Goal: Task Accomplishment & Management: Use online tool/utility

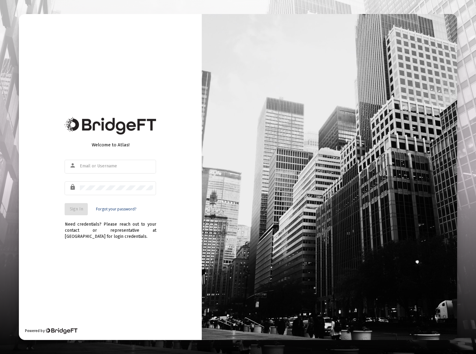
type input "[EMAIL_ADDRESS][DOMAIN_NAME]"
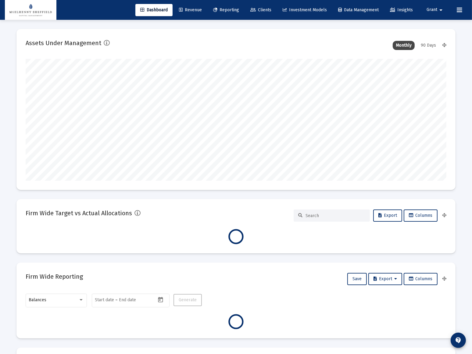
scroll to position [122, 226]
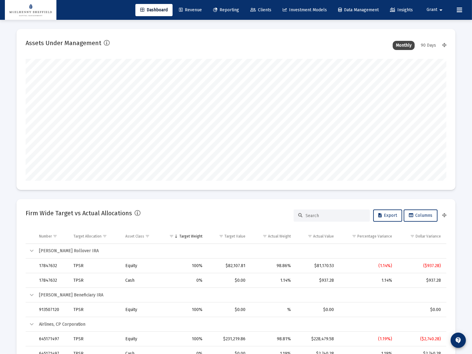
type input "[DATE]"
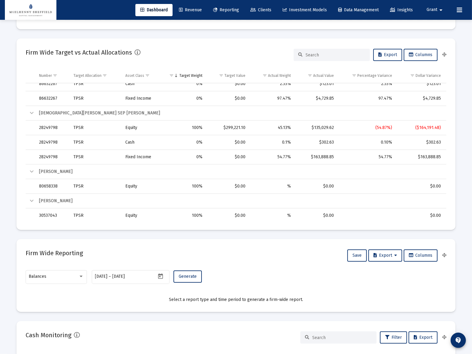
scroll to position [249, 0]
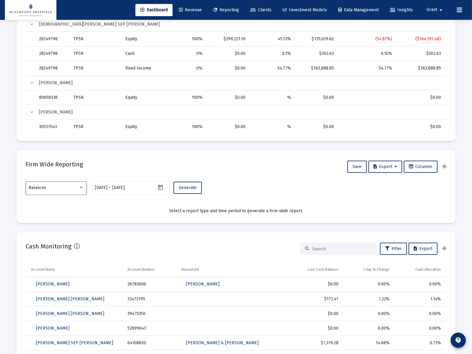
click at [69, 190] on div "Balances" at bounding box center [56, 187] width 55 height 15
click at [42, 150] on span "Transactions" at bounding box center [56, 149] width 55 height 13
click at [160, 186] on icon "Open calendar" at bounding box center [160, 186] width 5 height 5
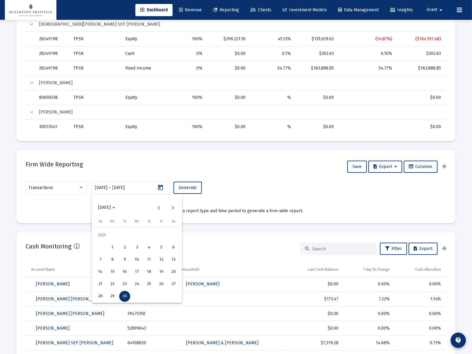
click at [112, 246] on div "1" at bounding box center [112, 247] width 11 height 11
type input "[DATE]"
click at [123, 297] on div "30" at bounding box center [124, 296] width 11 height 11
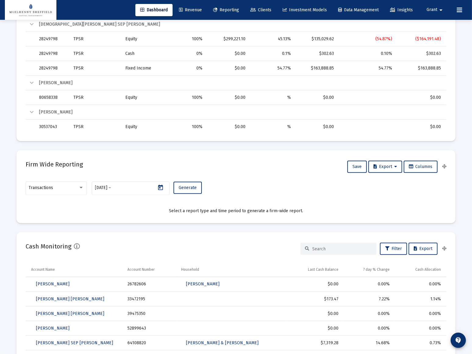
type input "[DATE]"
click at [190, 186] on span "Generate" at bounding box center [188, 187] width 18 height 5
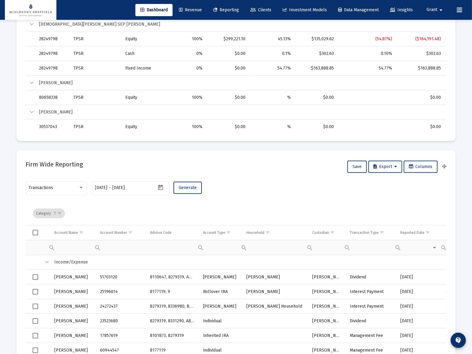
click at [35, 232] on span "Select all" at bounding box center [35, 232] width 5 height 5
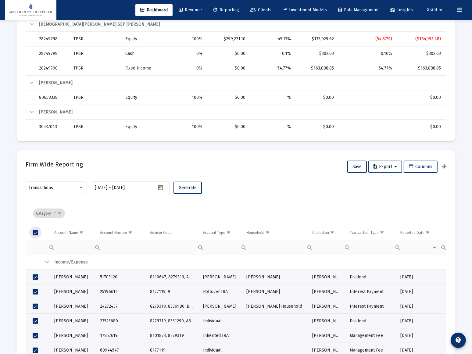
click at [390, 168] on span "Export" at bounding box center [384, 166] width 23 height 5
click at [384, 183] on button "Export All Rows" at bounding box center [386, 182] width 41 height 15
